Goal: Browse casually

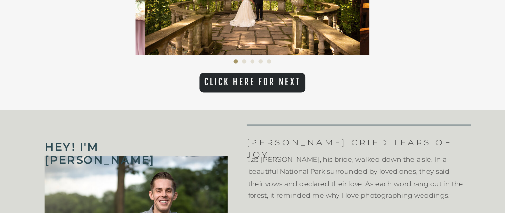
scroll to position [447, 0]
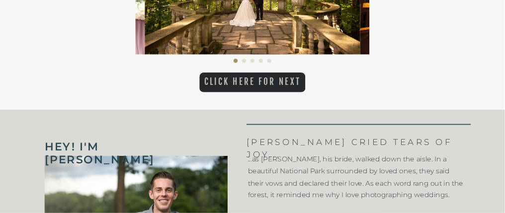
click at [271, 77] on p "CLICK HERE FOR NEXT" at bounding box center [252, 82] width 106 height 11
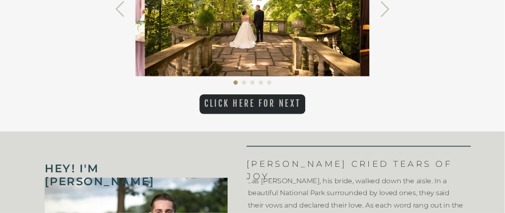
scroll to position [407, 0]
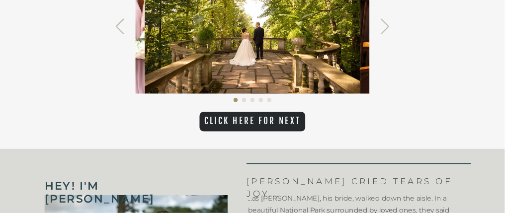
click at [259, 60] on img at bounding box center [252, 22] width 215 height 144
click at [387, 23] on icon at bounding box center [385, 26] width 18 height 18
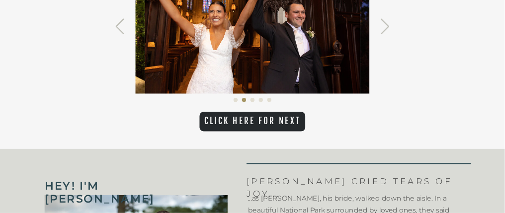
click at [387, 23] on icon at bounding box center [385, 26] width 18 height 18
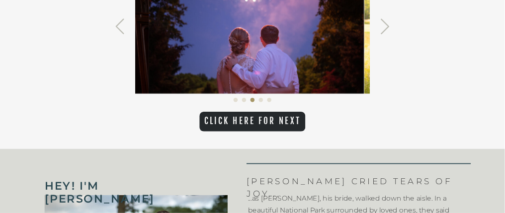
click at [387, 23] on icon at bounding box center [385, 26] width 18 height 18
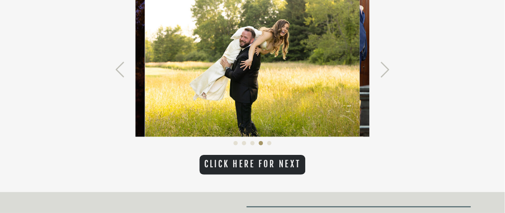
scroll to position [358, 0]
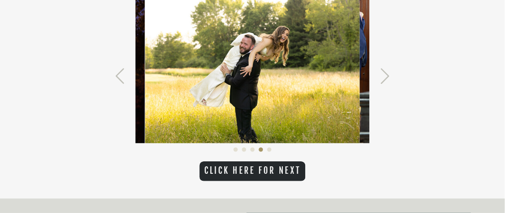
click at [120, 77] on icon at bounding box center [120, 76] width 18 height 18
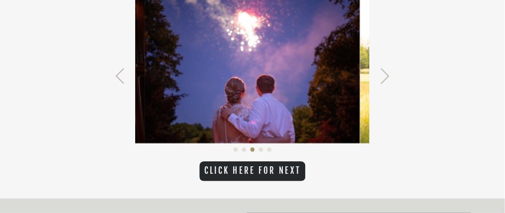
click at [120, 77] on icon at bounding box center [120, 76] width 18 height 18
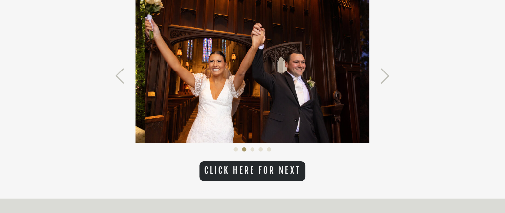
click at [382, 77] on icon at bounding box center [385, 76] width 18 height 18
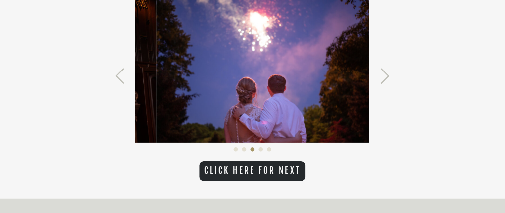
click at [382, 77] on icon at bounding box center [385, 76] width 18 height 18
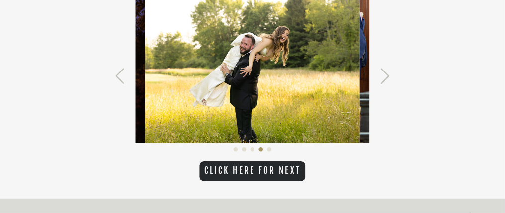
click at [386, 74] on icon at bounding box center [384, 76] width 8 height 15
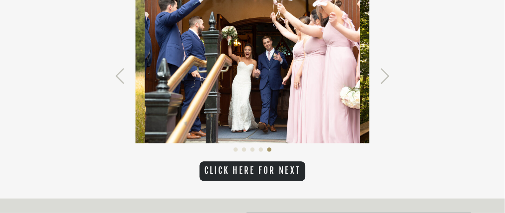
click at [386, 74] on icon at bounding box center [384, 76] width 8 height 15
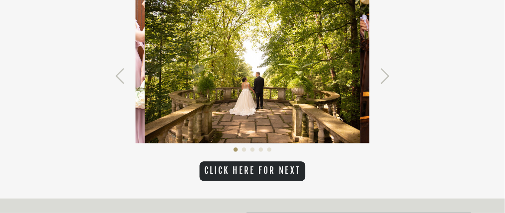
click at [386, 74] on icon at bounding box center [384, 76] width 8 height 15
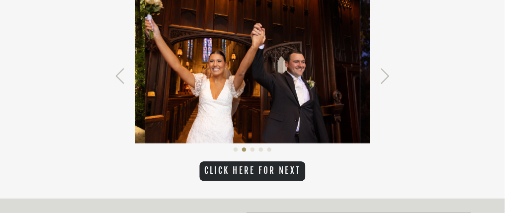
click at [386, 74] on icon at bounding box center [384, 76] width 8 height 15
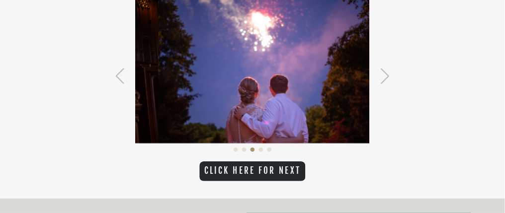
click at [386, 74] on icon at bounding box center [384, 76] width 8 height 15
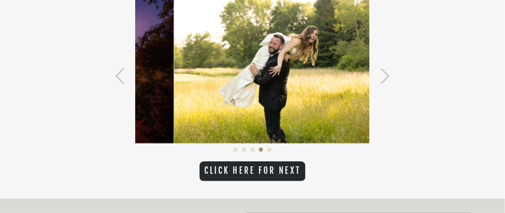
click at [386, 74] on icon at bounding box center [384, 76] width 8 height 15
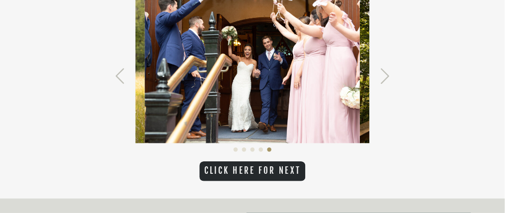
click at [386, 74] on icon at bounding box center [384, 76] width 8 height 15
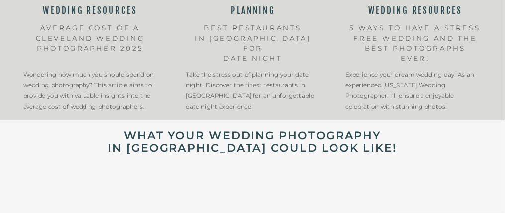
scroll to position [1500, 0]
